Goal: Information Seeking & Learning: Learn about a topic

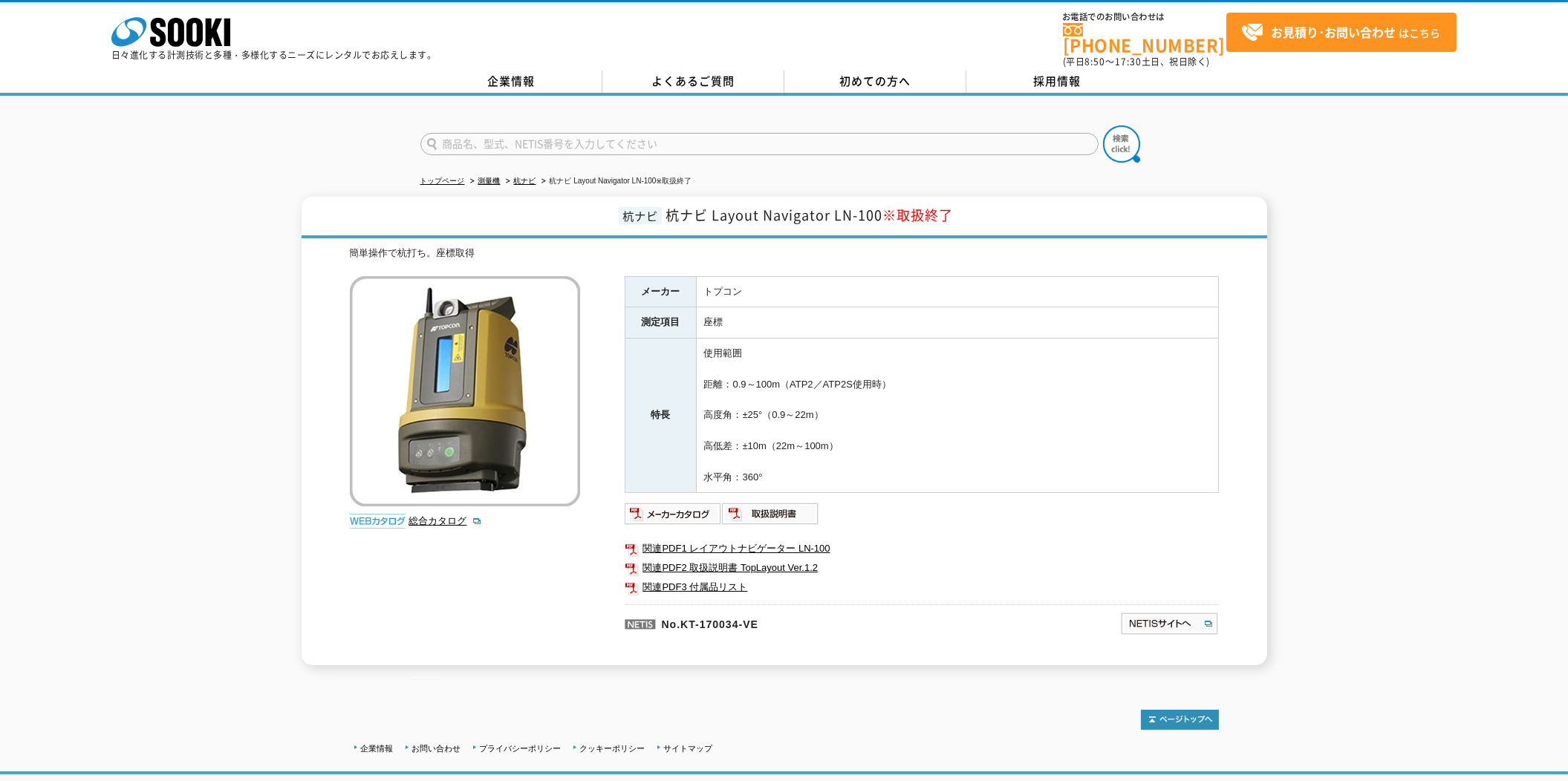
drag, startPoint x: 898, startPoint y: 202, endPoint x: 975, endPoint y: 204, distance: 77.0
click at [975, 204] on h1 "杭ナビ 杭ナビ Layout Navigator LN-100 ※取扱終了" at bounding box center [784, 217] width 965 height 41
drag, startPoint x: 975, startPoint y: 204, endPoint x: 942, endPoint y: 244, distance: 51.9
click at [942, 246] on div "簡単操作で杭打ち。座標取得" at bounding box center [784, 254] width 869 height 16
drag, startPoint x: 683, startPoint y: 206, endPoint x: 692, endPoint y: 206, distance: 9.0
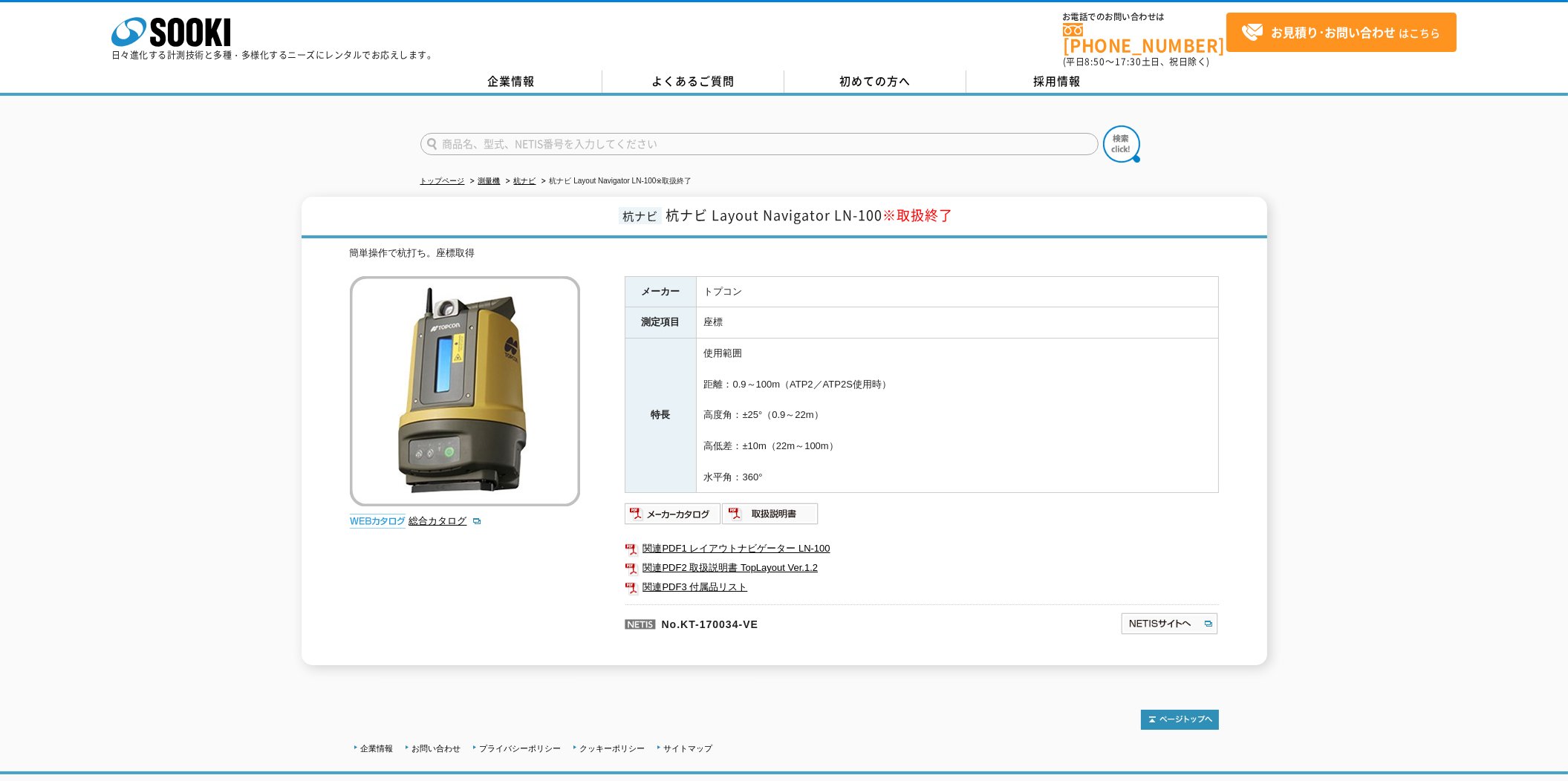
click at [683, 206] on span "杭ナビ Layout Navigator LN-100 ※取扱終了" at bounding box center [809, 214] width 287 height 20
click at [706, 206] on span "杭ナビ Layout Navigator LN-100 ※取扱終了" at bounding box center [809, 214] width 287 height 20
click at [715, 207] on span "杭ナビ Layout Navigator LN-100 ※取扱終了" at bounding box center [809, 214] width 287 height 20
drag, startPoint x: 764, startPoint y: 205, endPoint x: 755, endPoint y: 242, distance: 38.1
click at [764, 205] on span "杭ナビ Layout Navigator LN-100 ※取扱終了" at bounding box center [809, 214] width 287 height 20
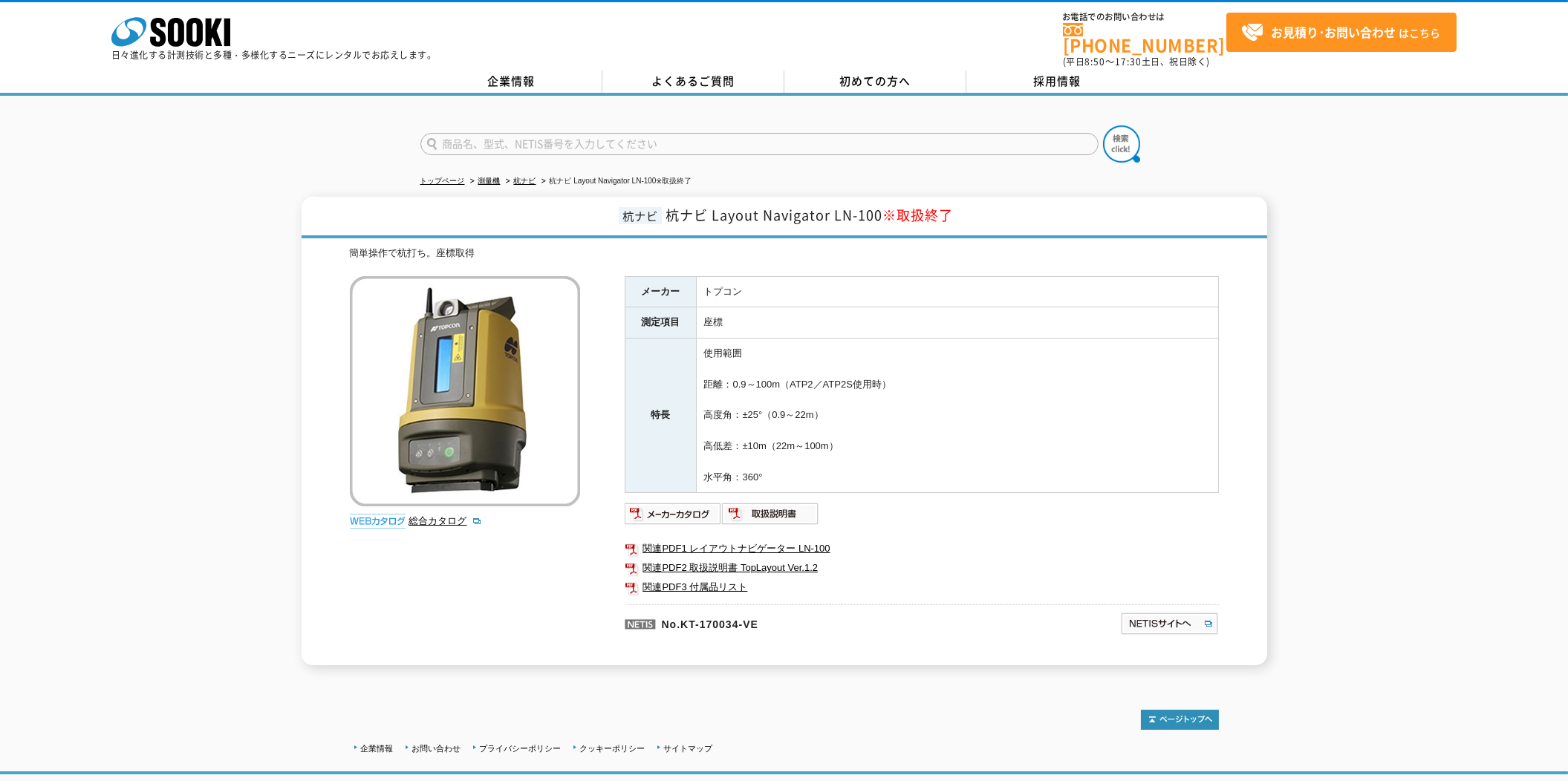
click at [734, 307] on td "座標" at bounding box center [957, 322] width 522 height 31
click at [745, 343] on td "使用範囲 距離：0.9～100m（ATP2／ATP2S使用時） 高度角：±25°（0.9～22m） 高低差：±10m（22m～100m） 水平角：360°" at bounding box center [957, 416] width 522 height 155
click at [731, 375] on td "使用範囲 距離：0.9～100m（ATP2／ATP2S使用時） 高度角：±25°（0.9～22m） 高低差：±10m（22m～100m） 水平角：360°" at bounding box center [957, 416] width 522 height 155
click at [769, 373] on td "使用範囲 距離：0.9～100m（ATP2／ATP2S使用時） 高度角：±25°（0.9～22m） 高低差：±10m（22m～100m） 水平角：360°" at bounding box center [957, 416] width 522 height 155
click at [742, 418] on td "使用範囲 距離：0.9～100m（ATP2／ATP2S使用時） 高度角：±25°（0.9～22m） 高低差：±10m（22m～100m） 水平角：360°" at bounding box center [957, 416] width 522 height 155
